Goal: Task Accomplishment & Management: Use online tool/utility

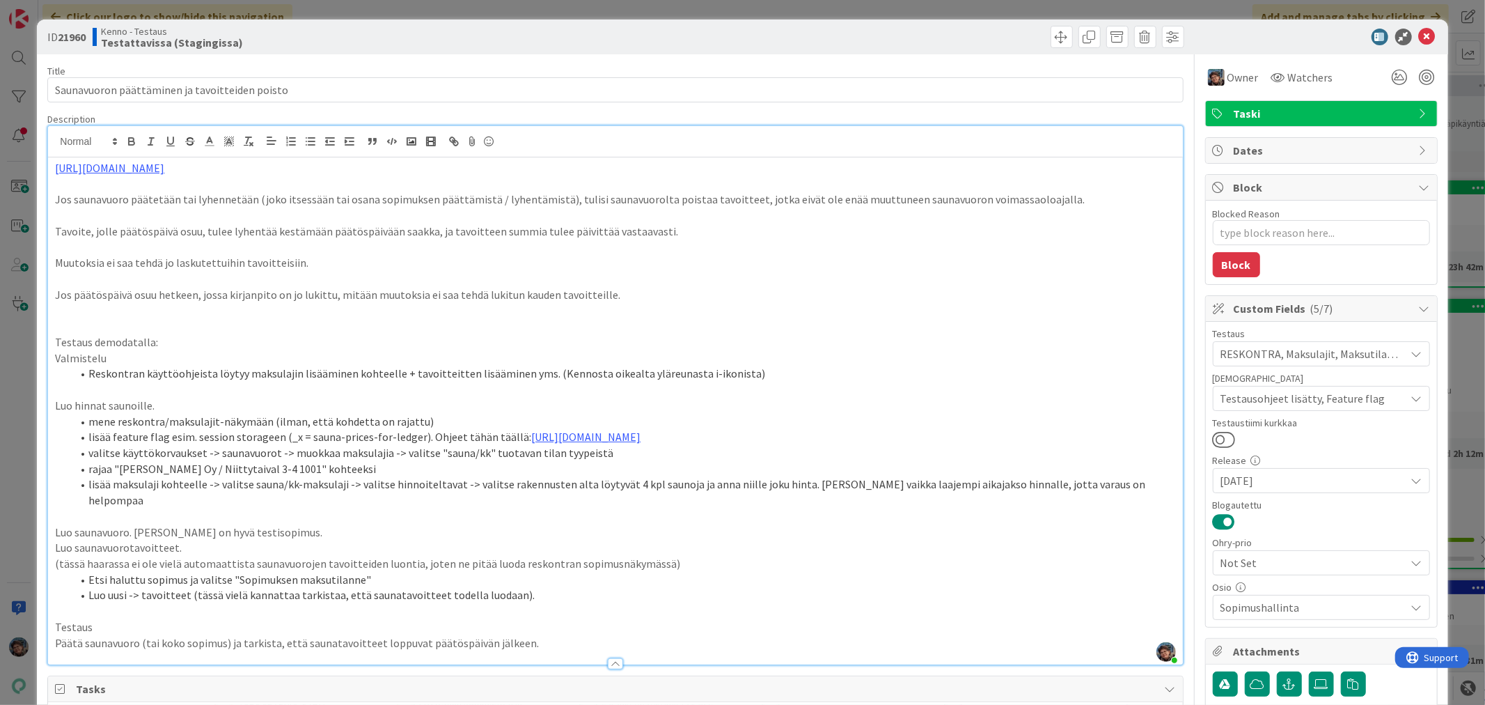
scroll to position [1314, 0]
click at [539, 635] on p "Päätä saunavuoro (tai koko sopimus) ja tarkista, että saunatavoitteet loppuvat …" at bounding box center [615, 643] width 1120 height 16
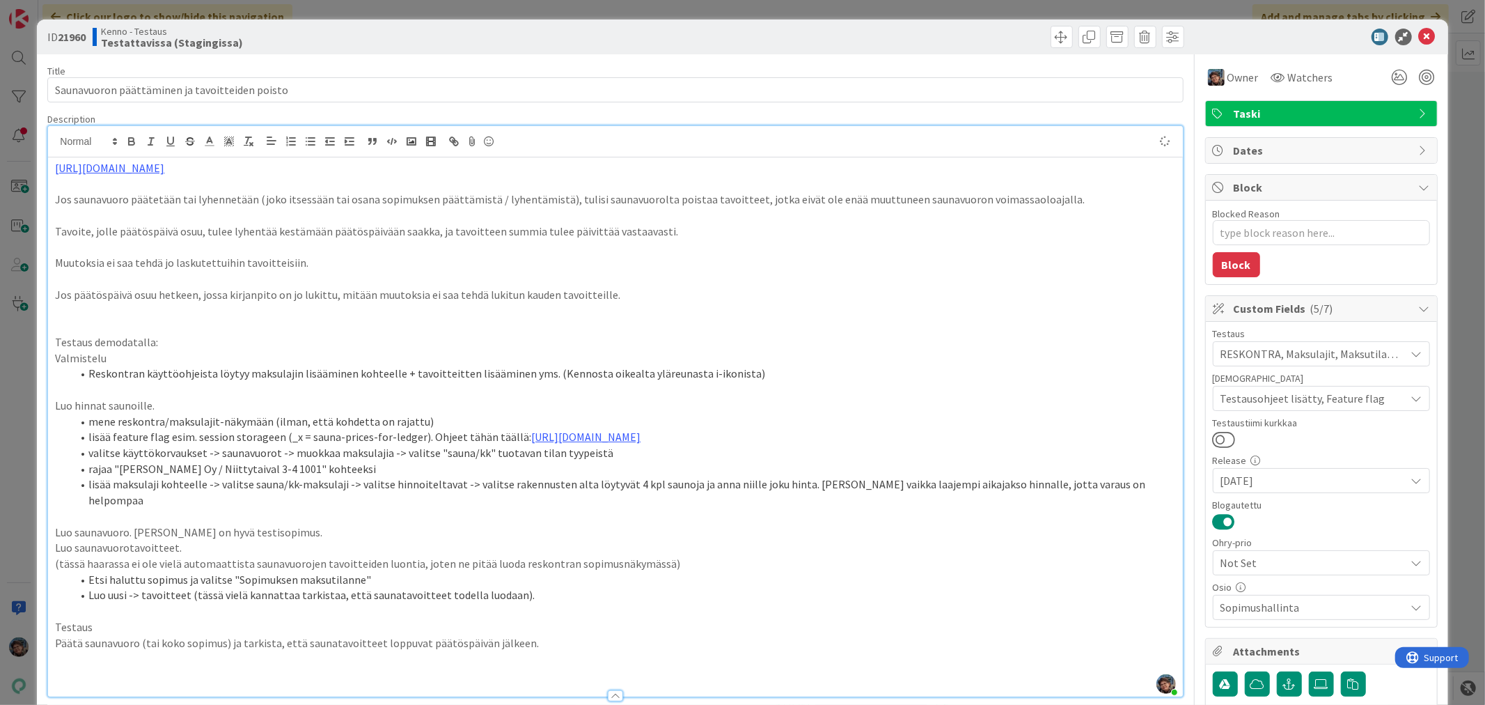
type textarea "x"
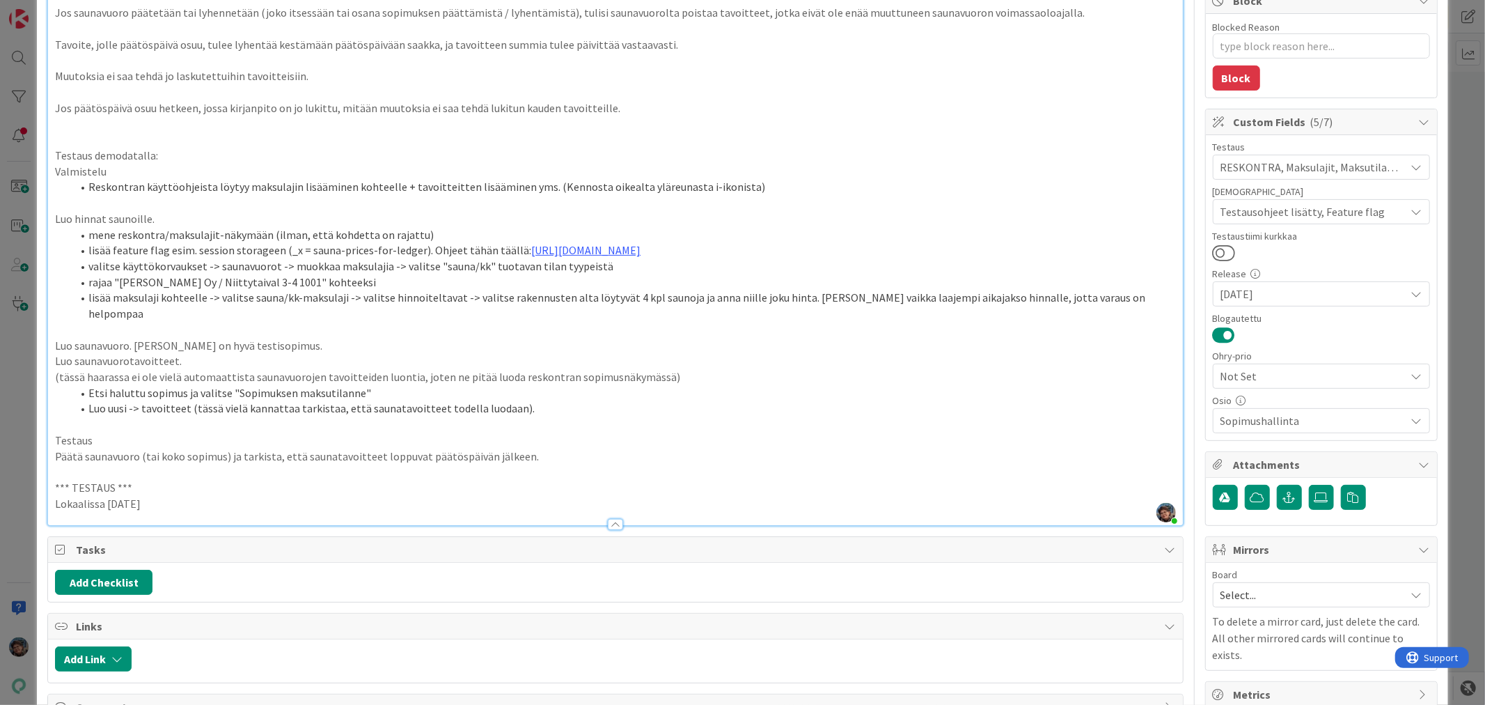
scroll to position [232, 0]
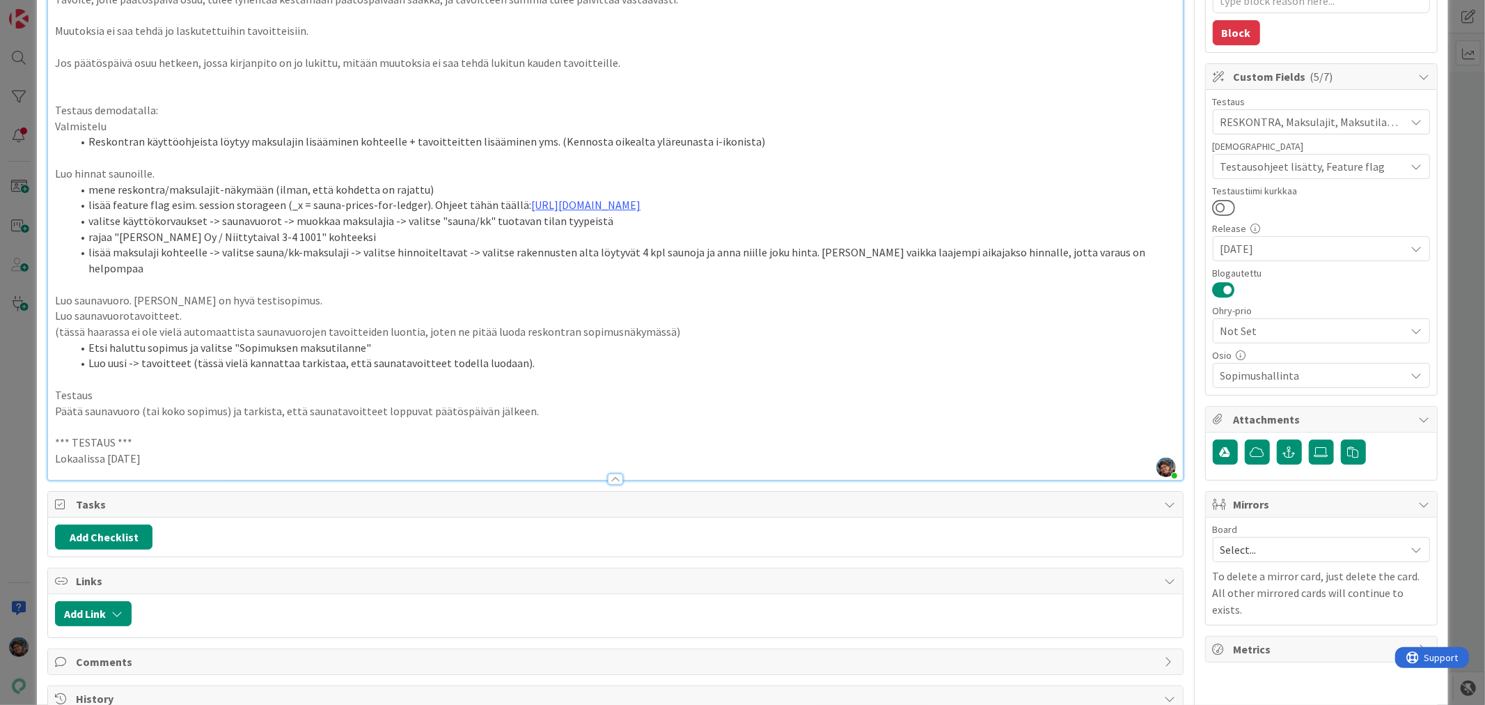
drag, startPoint x: 172, startPoint y: 439, endPoint x: 39, endPoint y: 434, distance: 133.1
click at [204, 450] on p "Lokaalissa 2025-08-27" at bounding box center [615, 458] width 1120 height 16
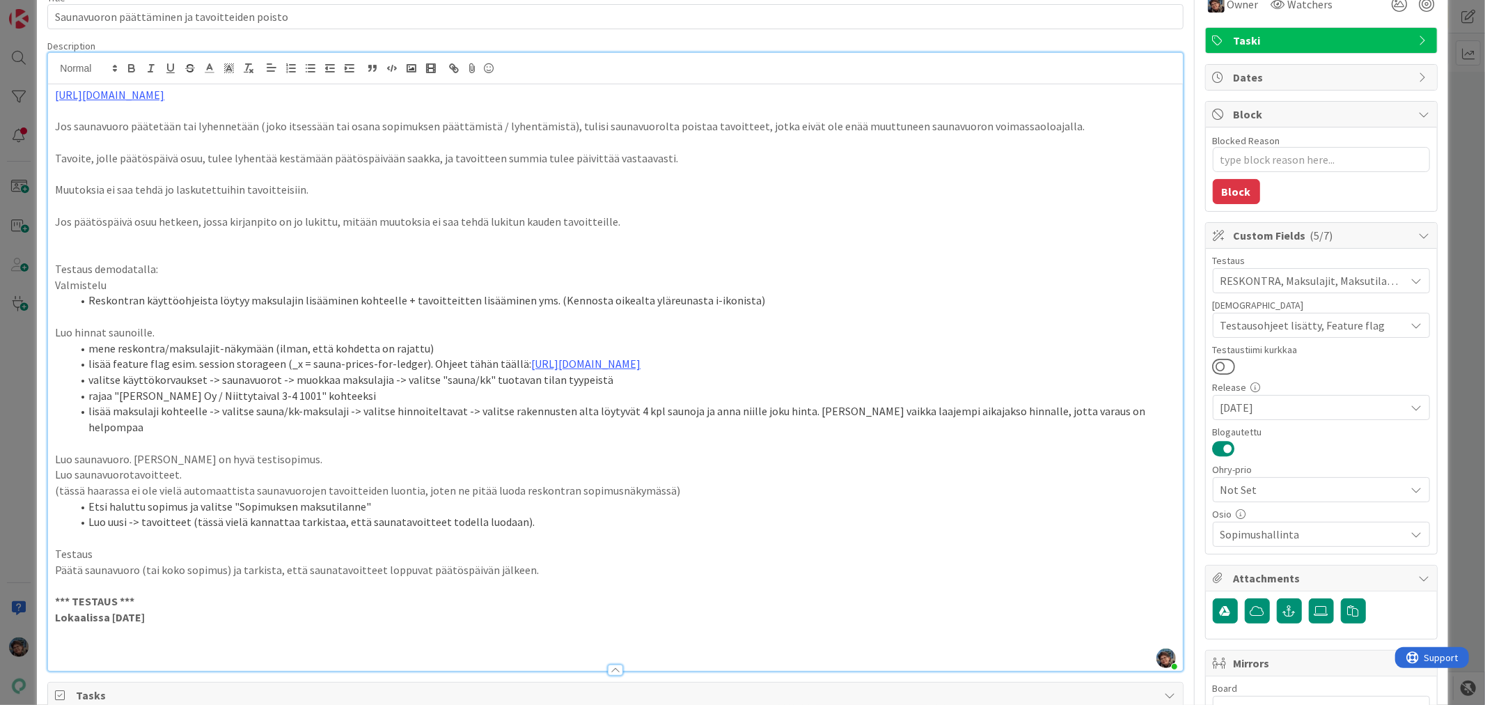
scroll to position [0, 0]
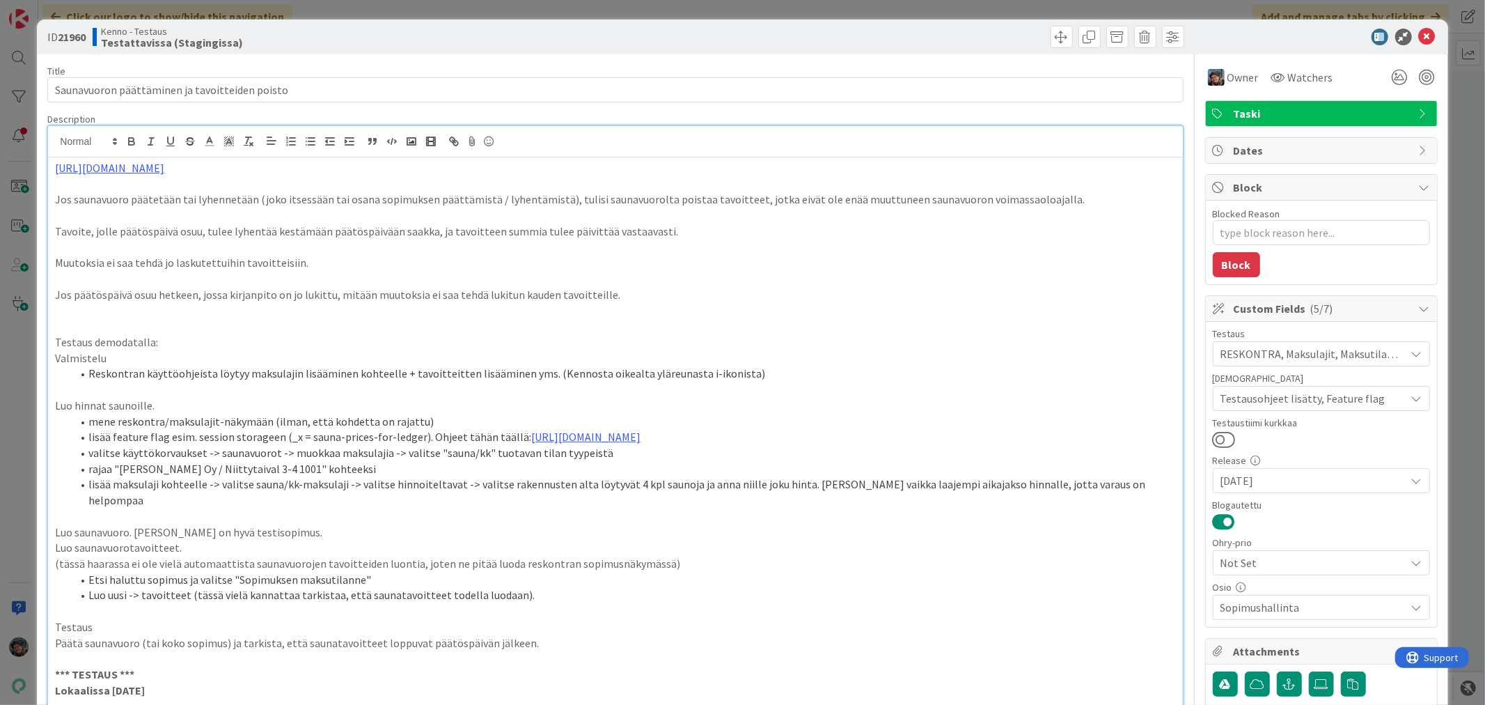
type textarea "x"
click at [1419, 31] on icon at bounding box center [1427, 37] width 17 height 17
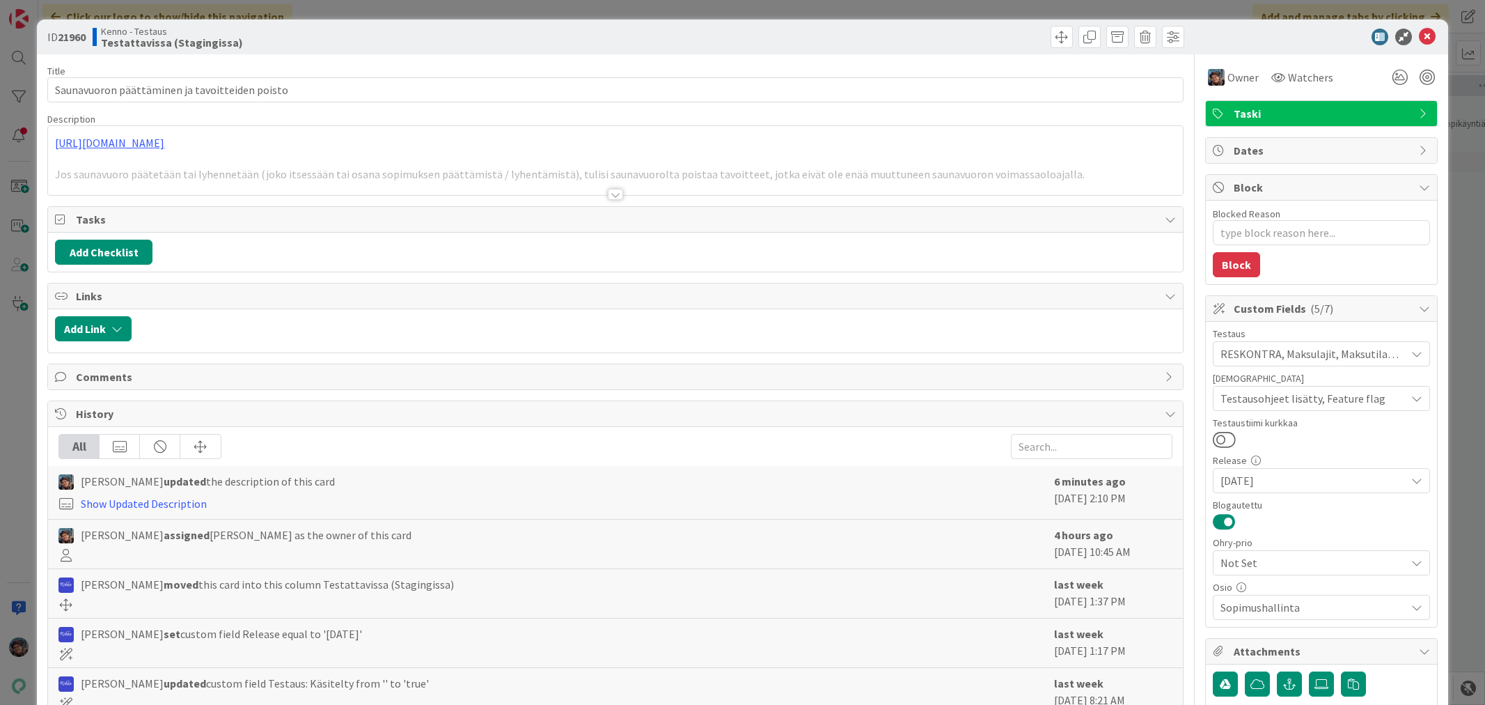
type textarea "x"
click at [611, 192] on div at bounding box center [615, 194] width 15 height 11
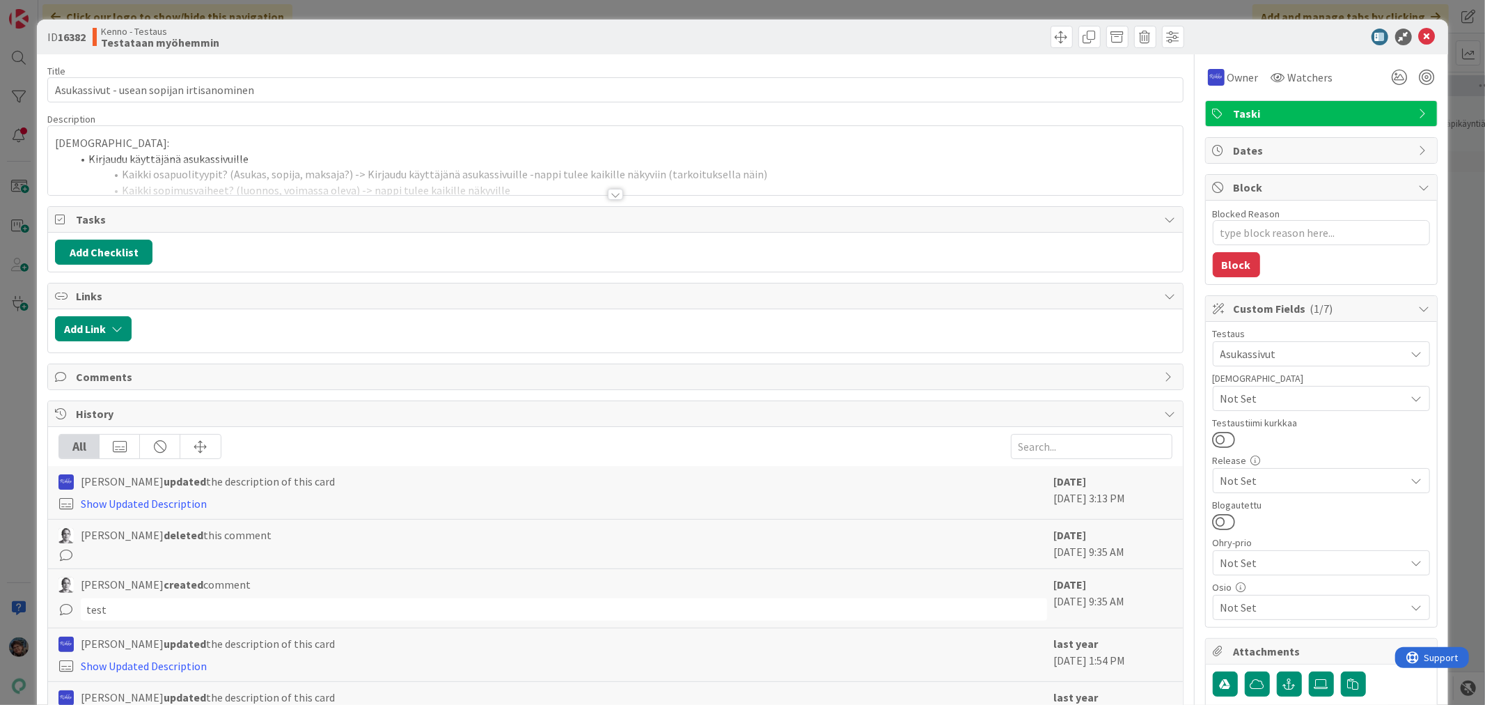
click at [613, 195] on div at bounding box center [615, 194] width 15 height 11
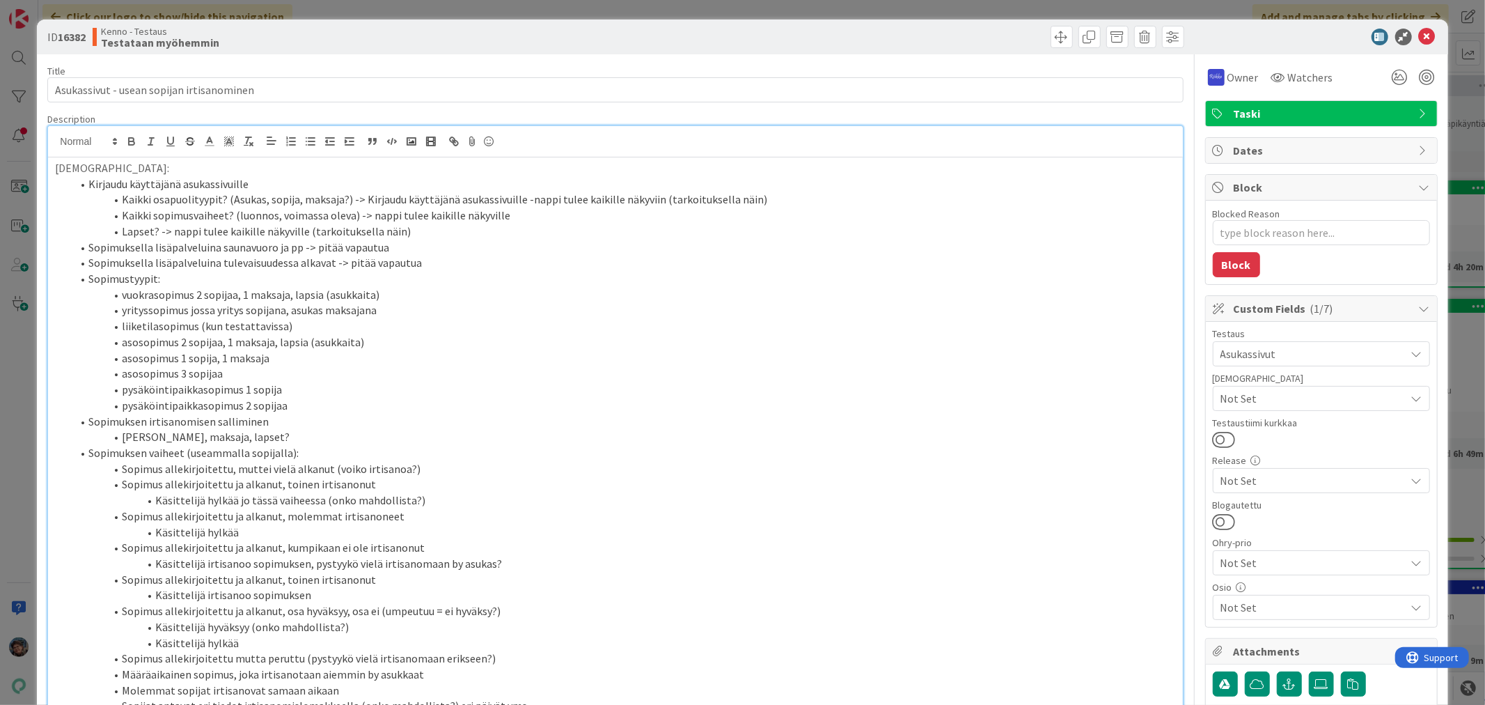
type textarea "x"
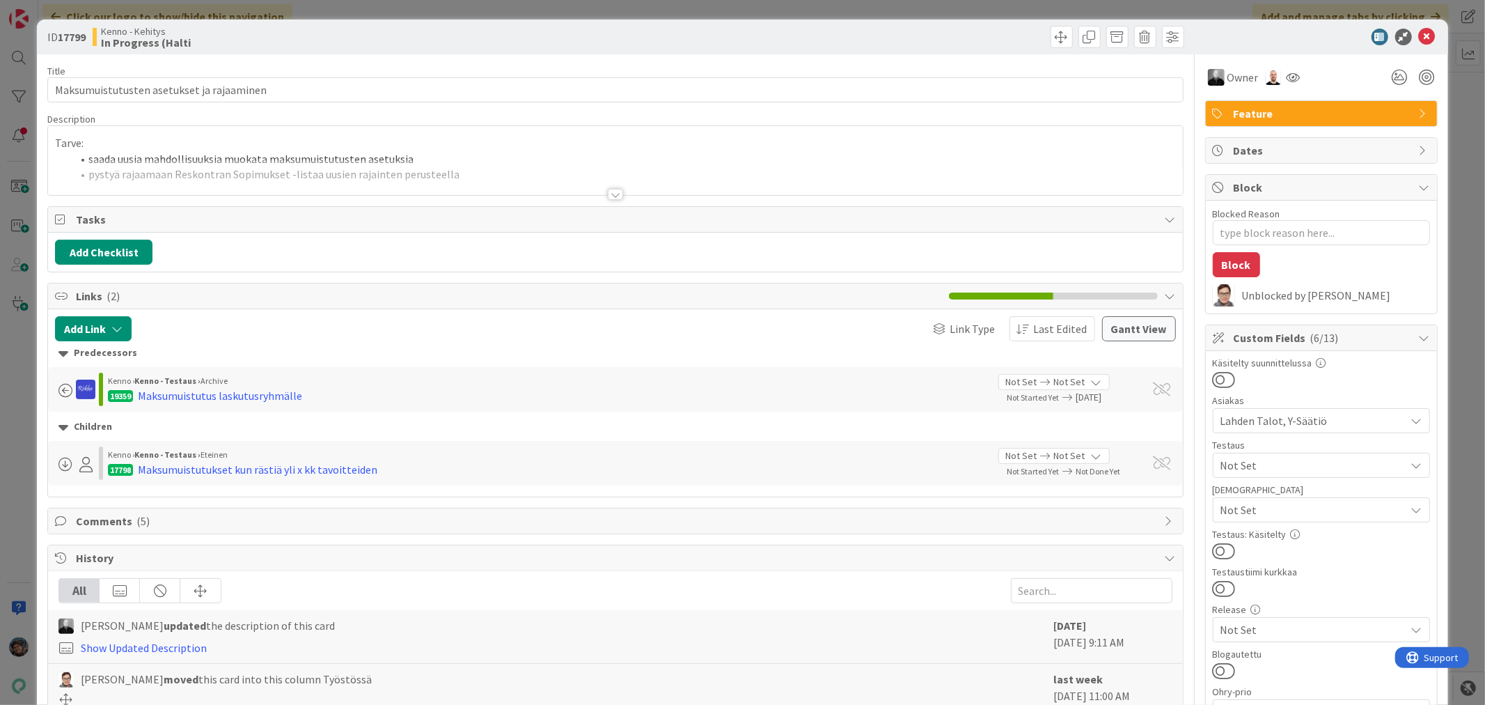
click at [608, 194] on div at bounding box center [615, 194] width 15 height 11
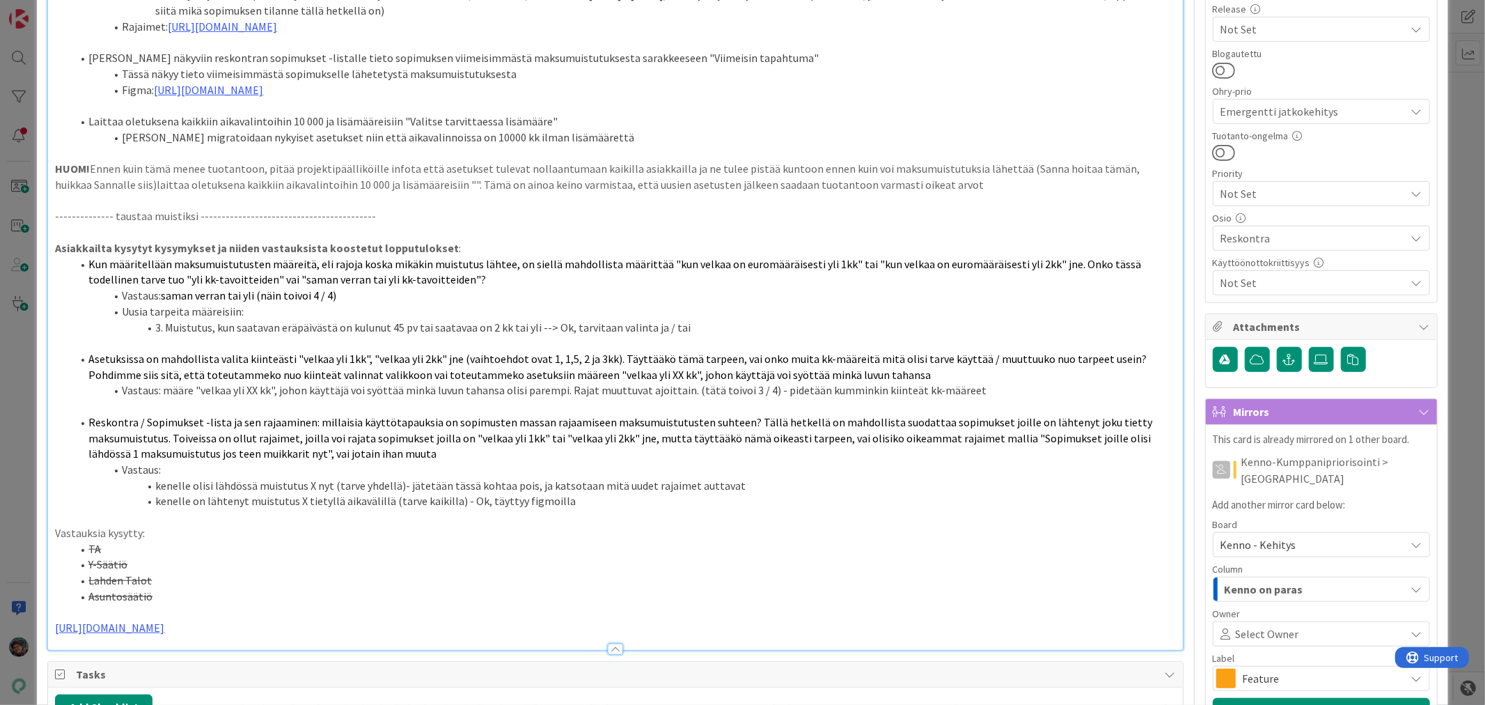
scroll to position [618, 0]
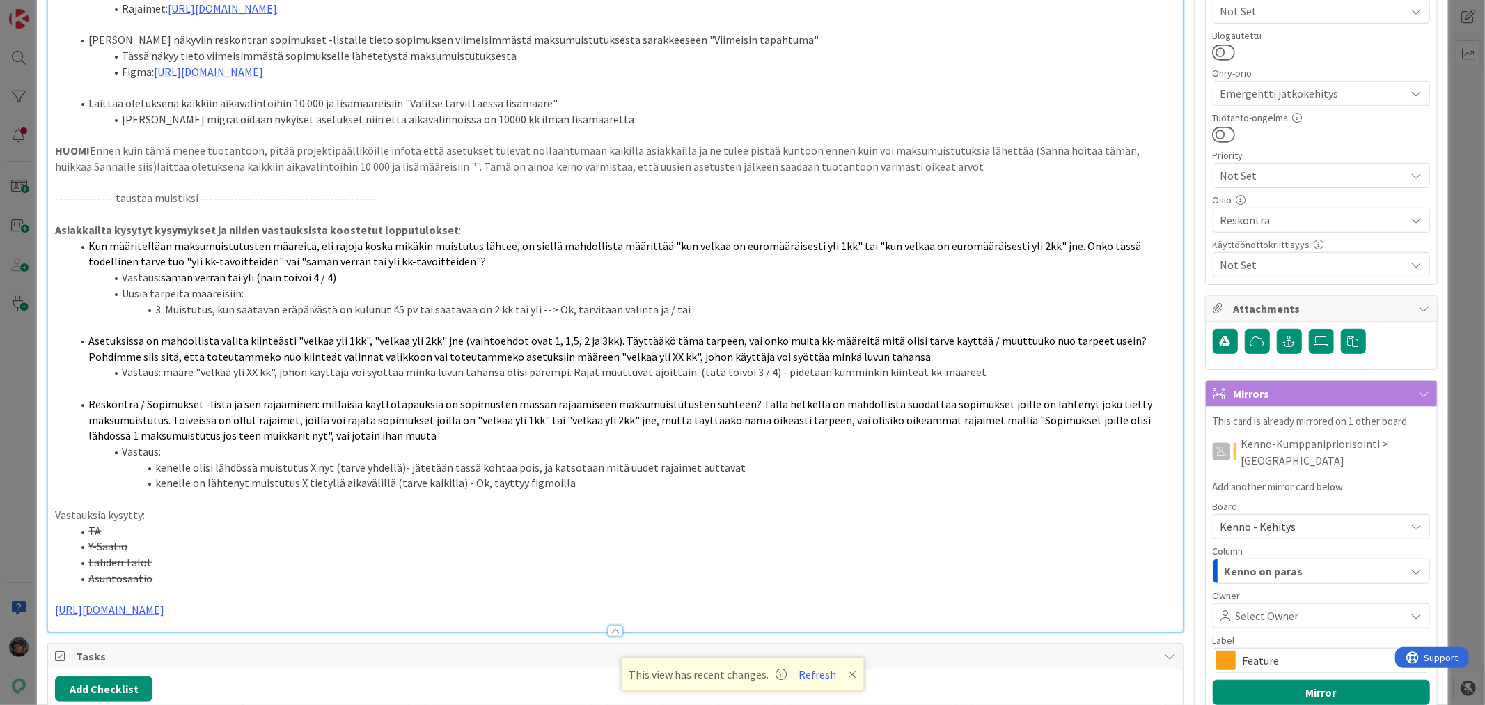
type textarea "x"
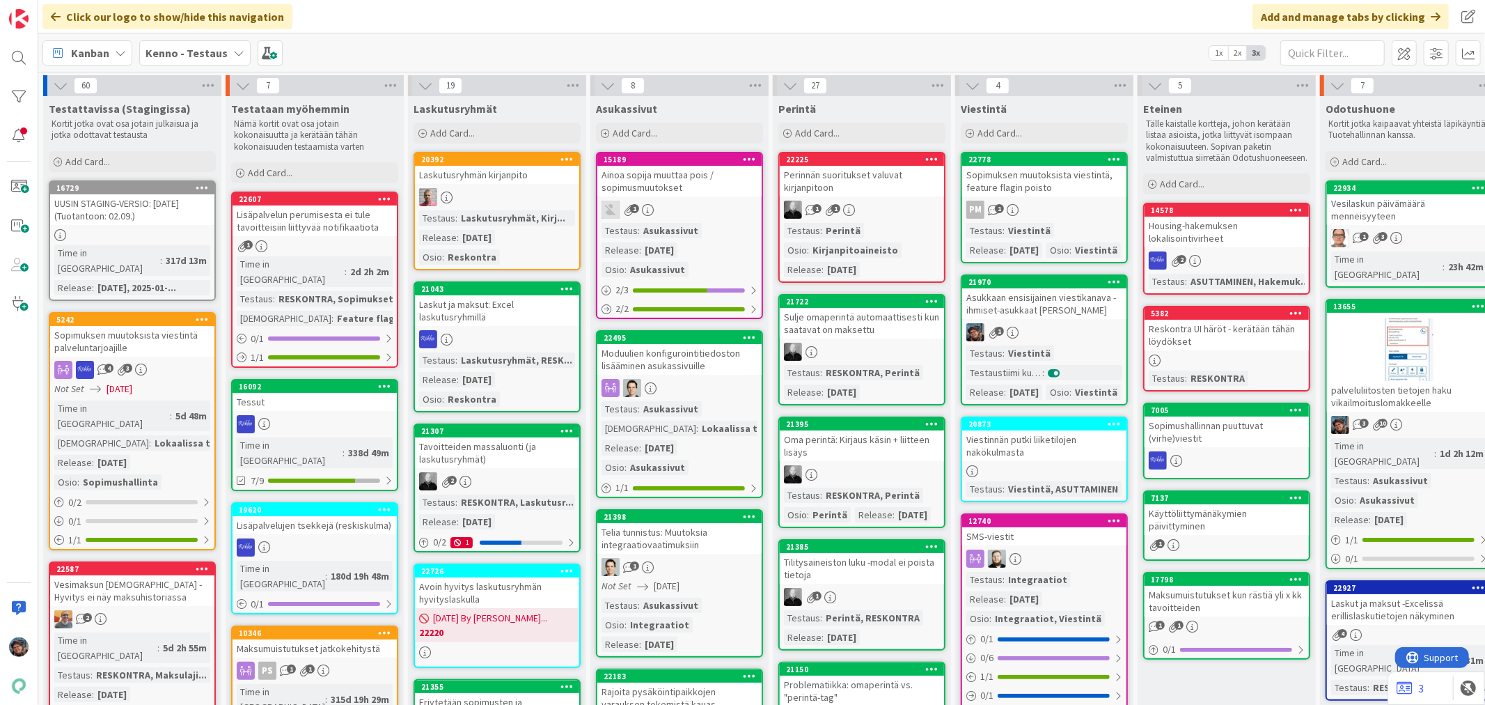
click at [1058, 319] on div "Asukkaan ensisijainen viestikanava - ihmiset-asukkaat [PERSON_NAME]" at bounding box center [1044, 303] width 164 height 31
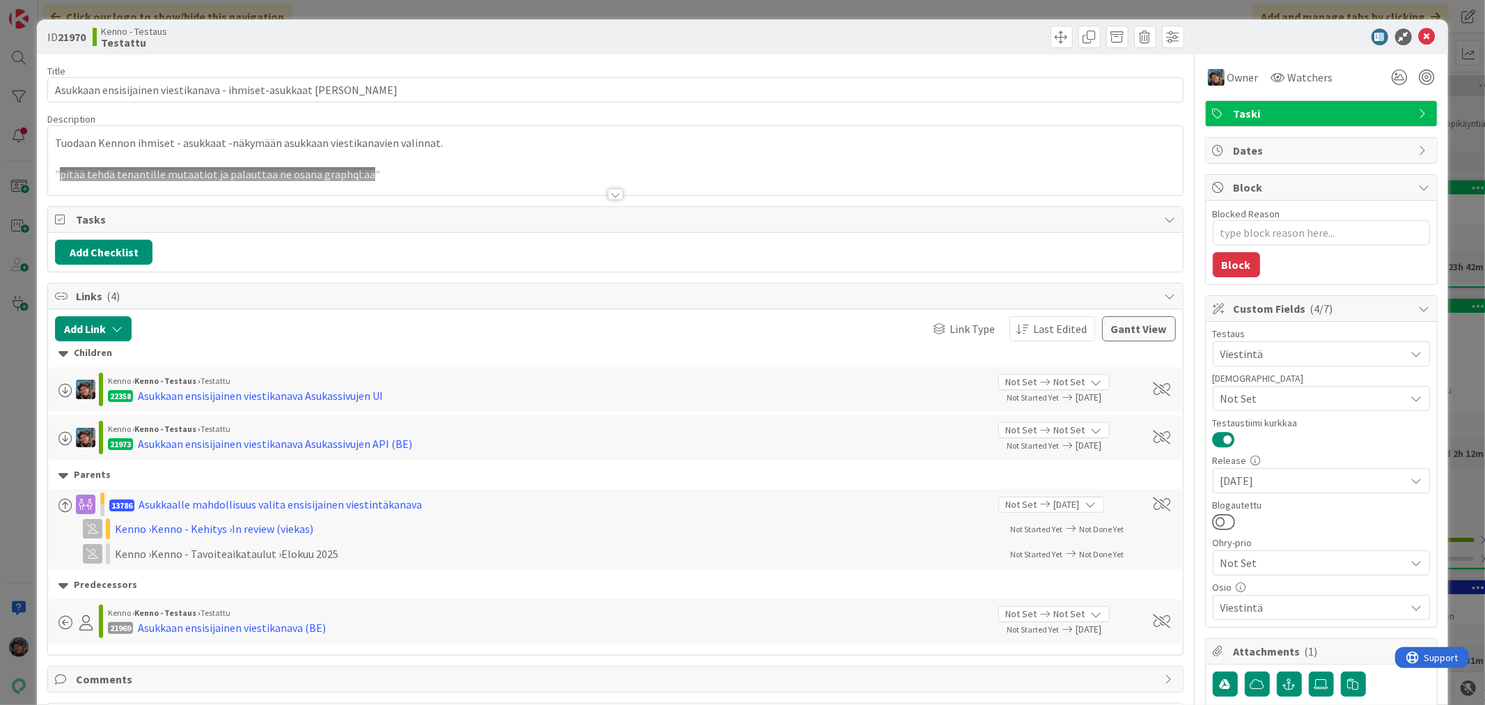
click at [609, 192] on div at bounding box center [615, 194] width 15 height 11
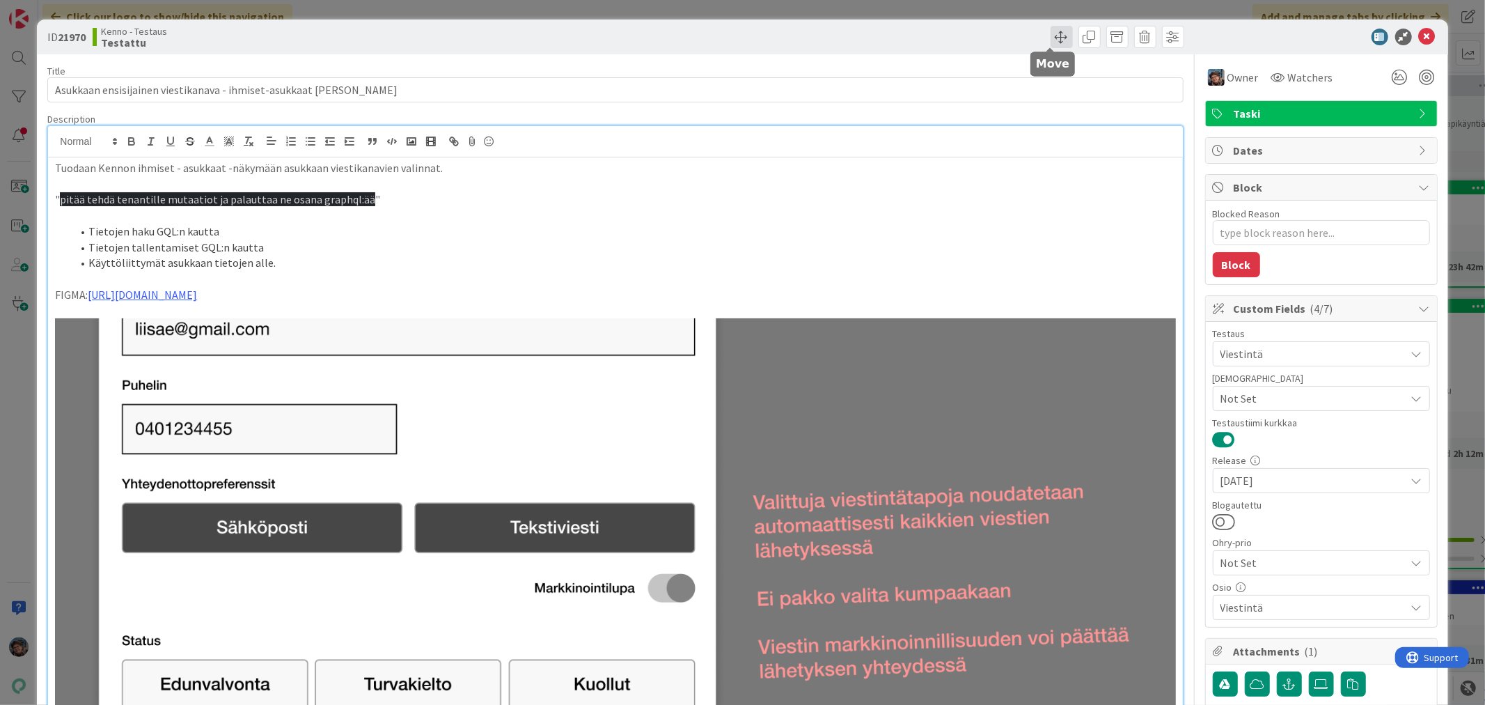
click at [1051, 38] on span at bounding box center [1062, 37] width 22 height 22
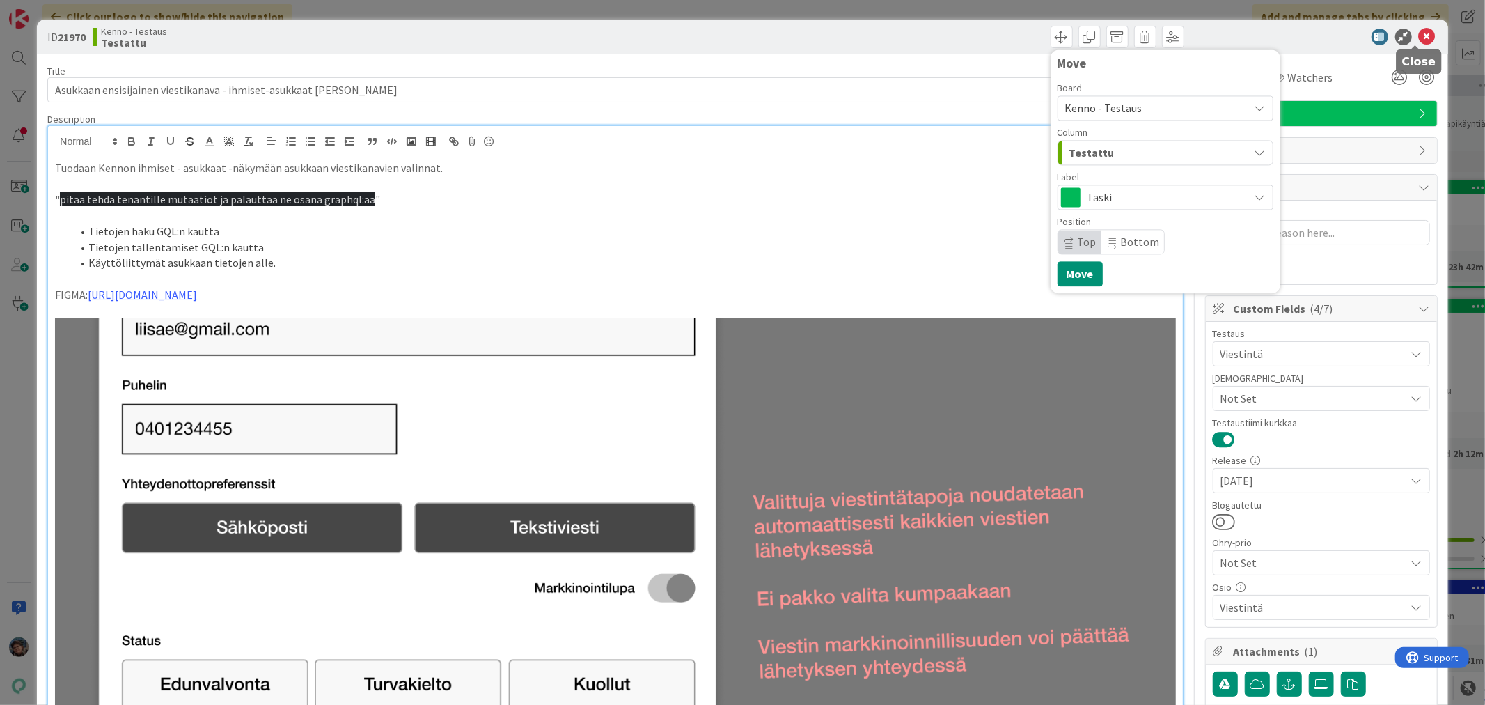
click at [1419, 36] on icon at bounding box center [1427, 37] width 17 height 17
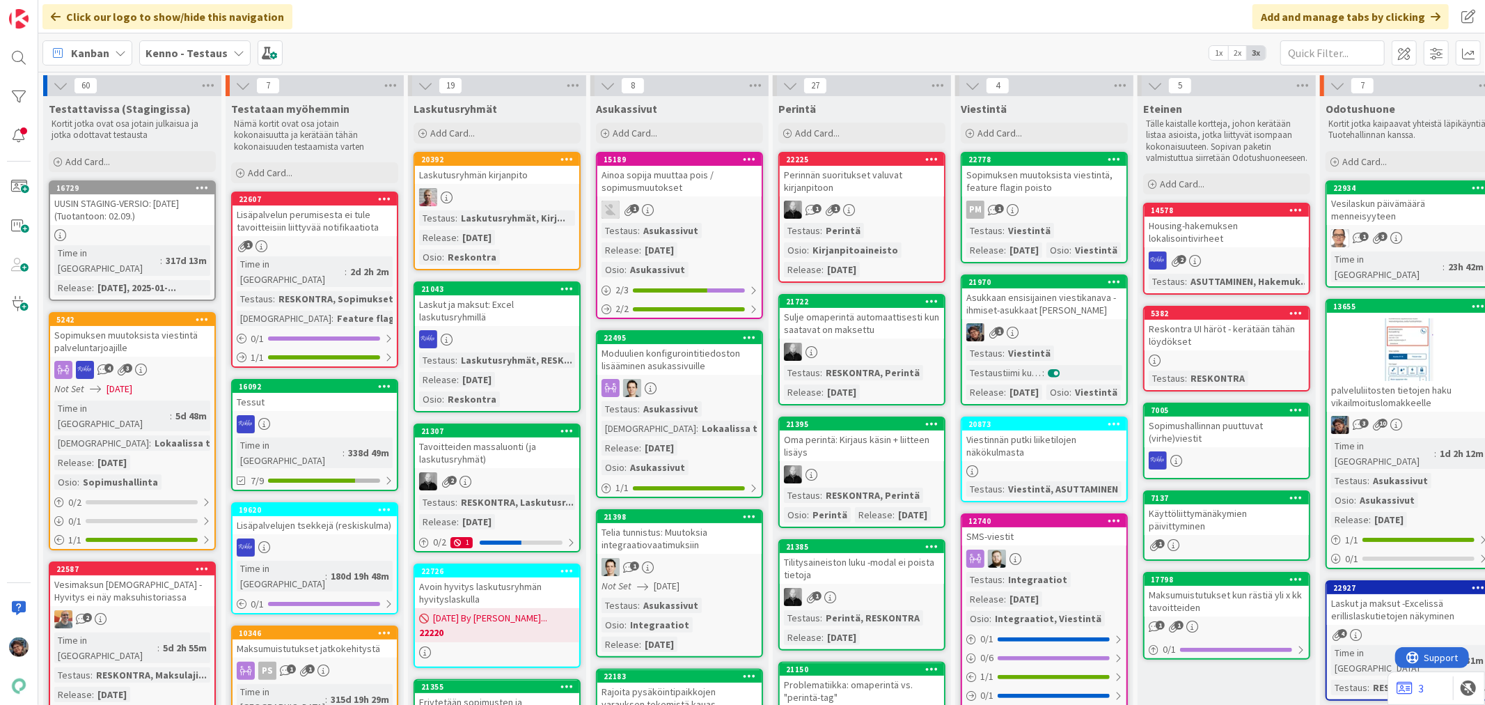
click at [1036, 338] on link "21970 Asukkaan ensisijainen viestikanava - ihmiset-asukkaat Kenno UI 1 Testaus …" at bounding box center [1044, 339] width 167 height 131
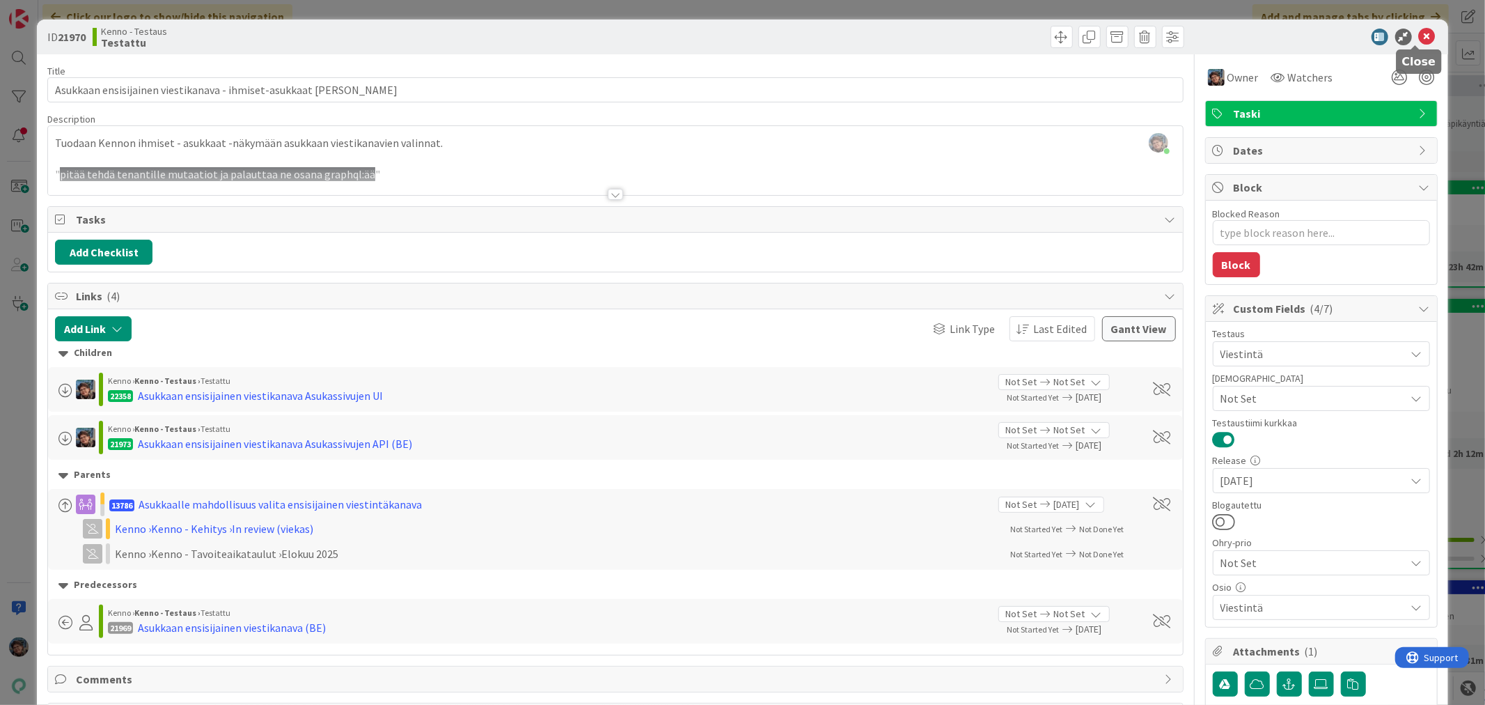
click at [1419, 31] on icon at bounding box center [1427, 37] width 17 height 17
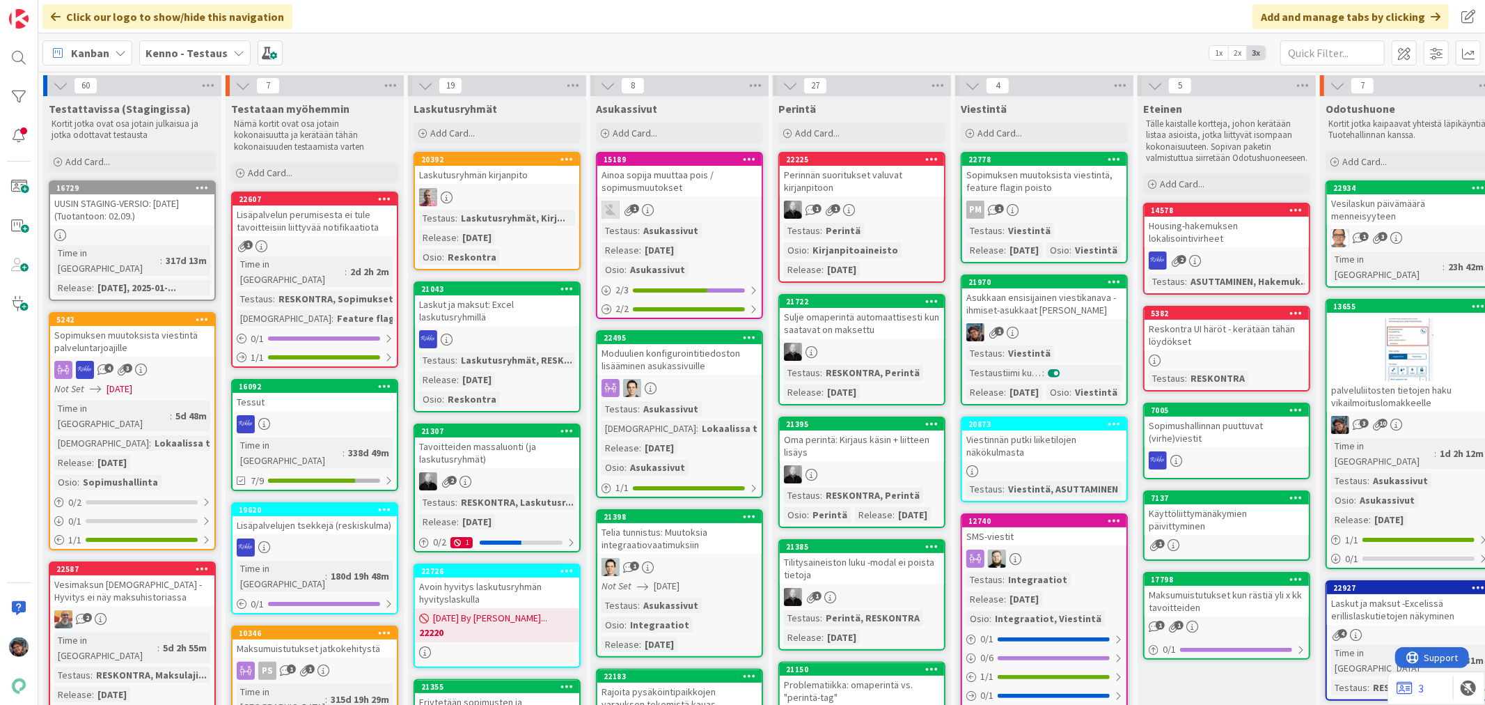
click at [1043, 341] on div "1" at bounding box center [1044, 332] width 164 height 18
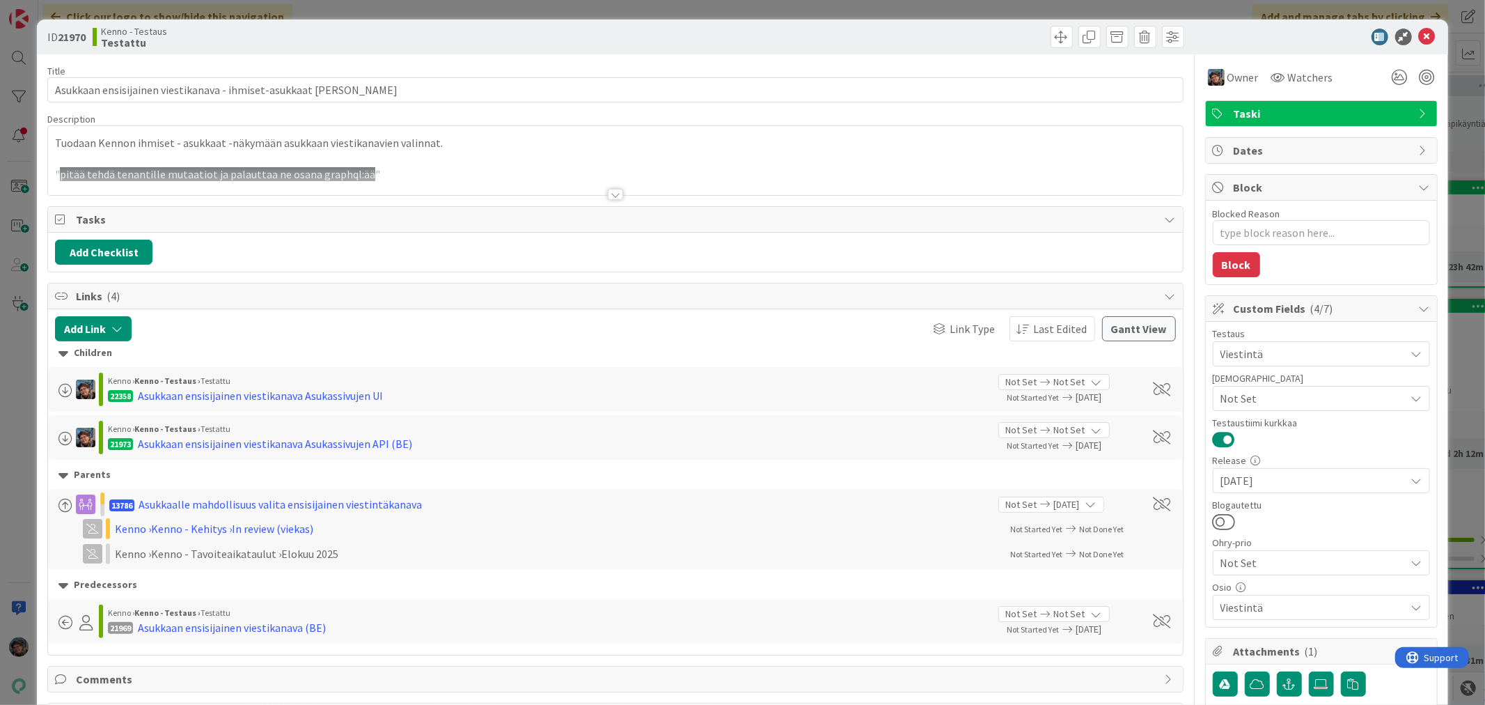
type textarea "x"
click at [1419, 33] on icon at bounding box center [1427, 37] width 17 height 17
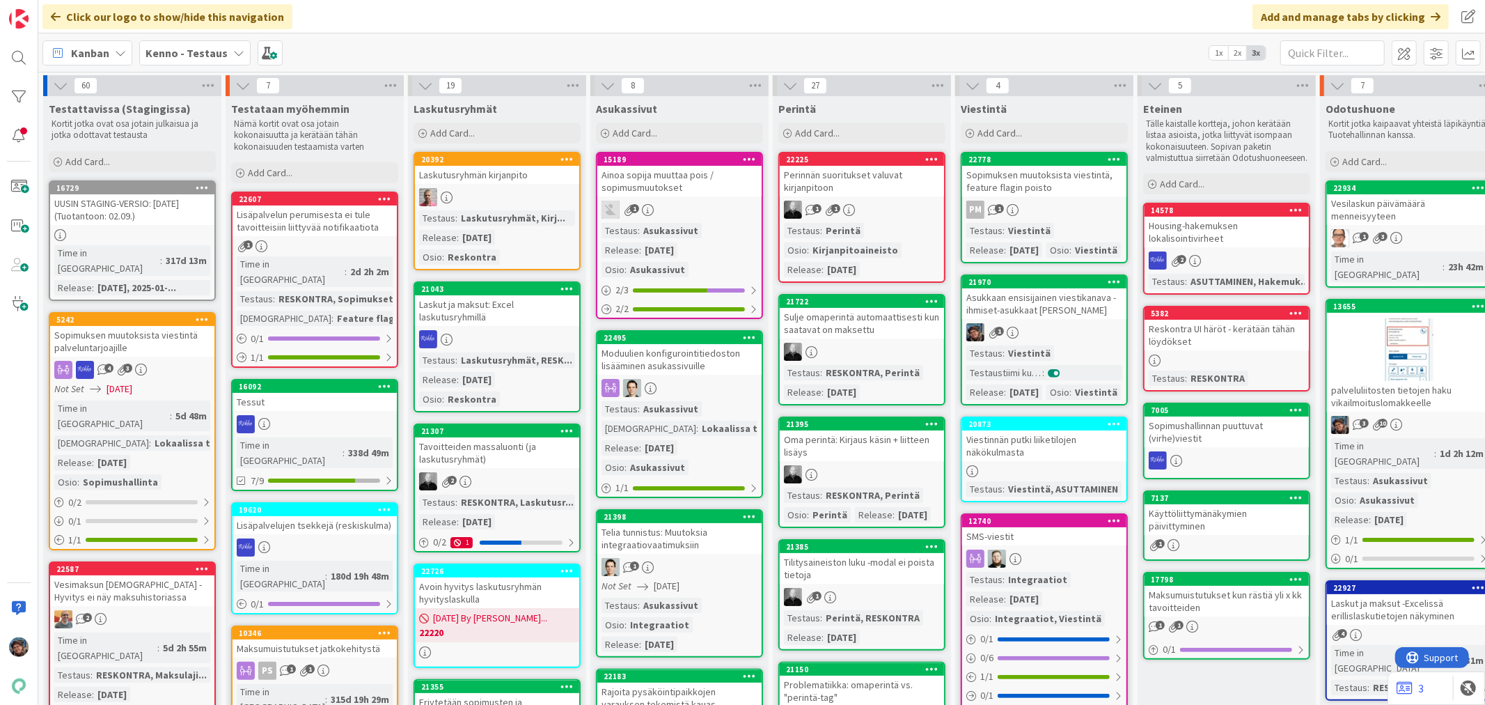
click at [1117, 286] on icon at bounding box center [1114, 281] width 13 height 10
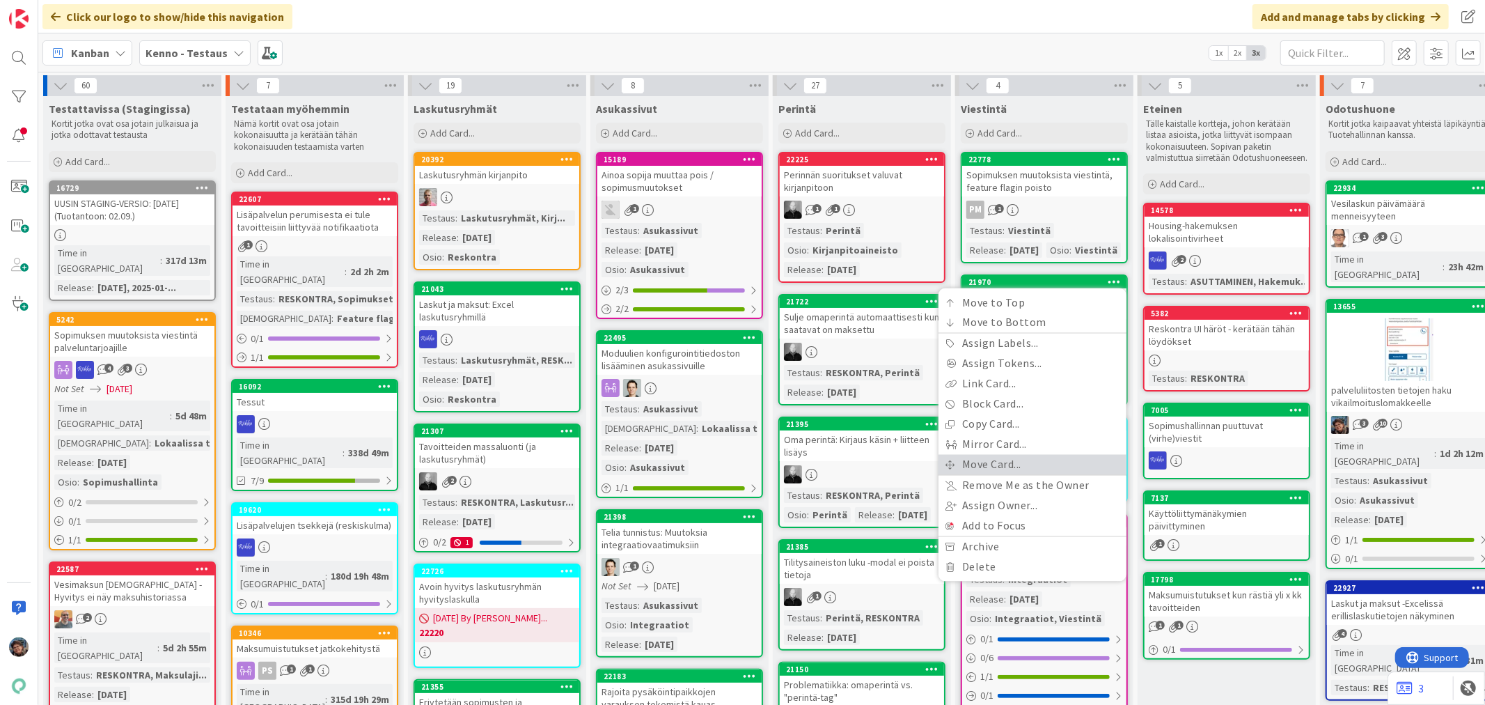
click at [1039, 475] on link "Move Card..." at bounding box center [1033, 465] width 188 height 20
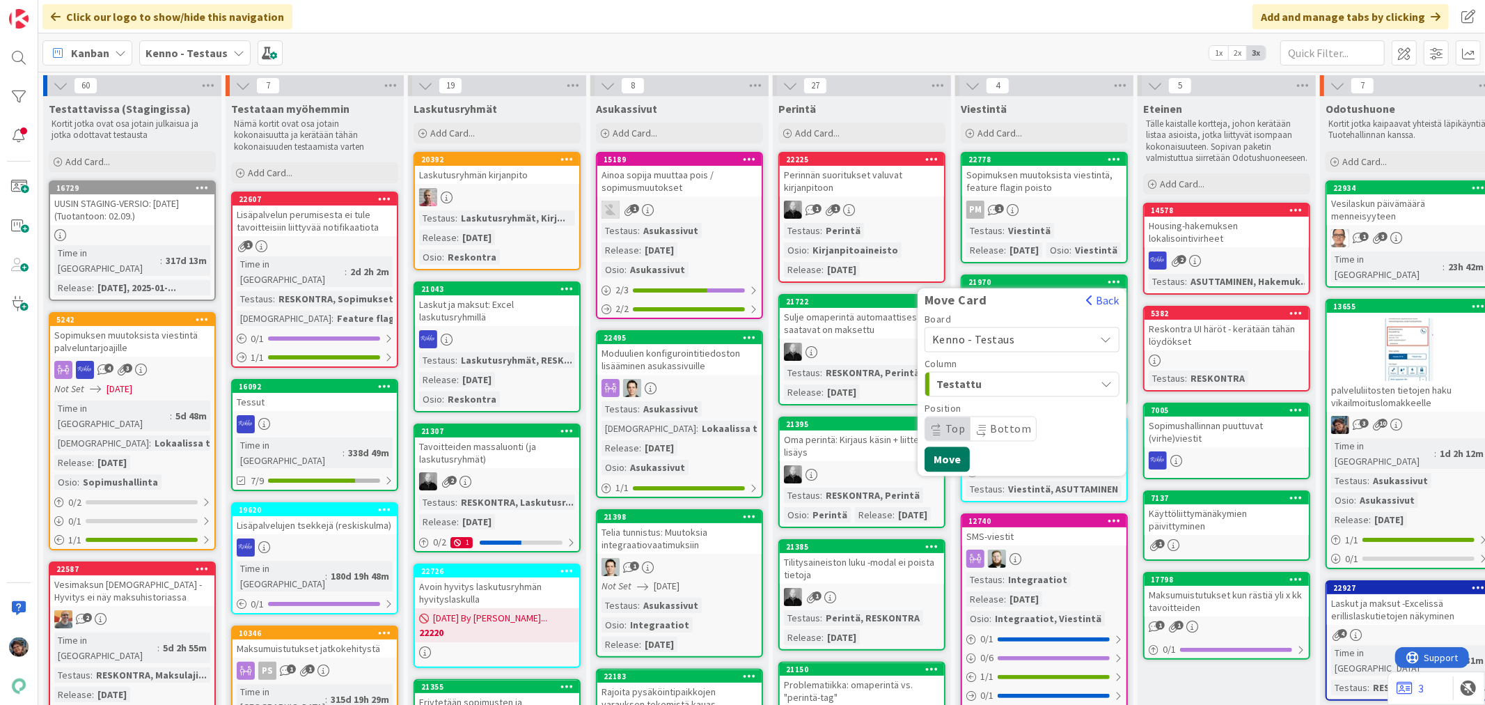
click at [950, 472] on button "Move" at bounding box center [947, 459] width 45 height 25
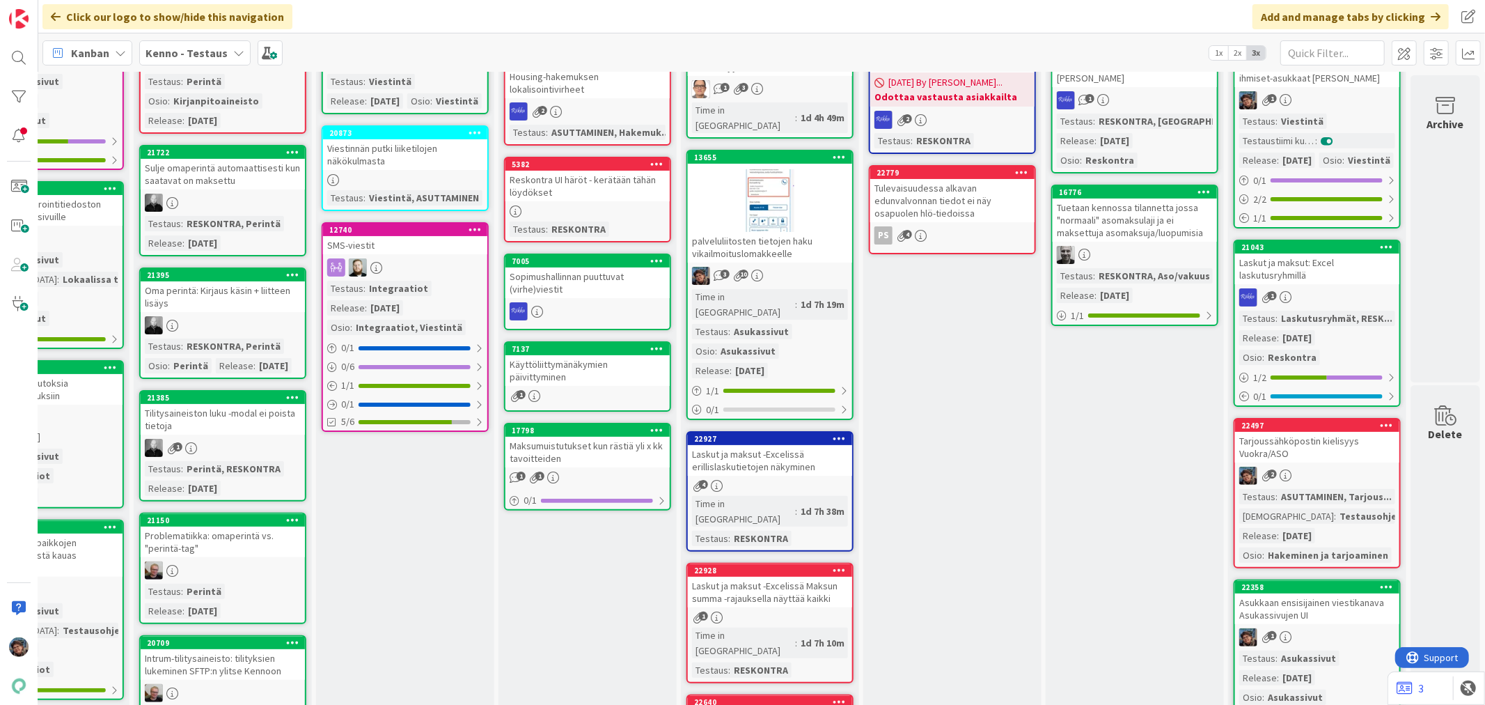
scroll to position [0, 650]
